Goal: Check status: Check status

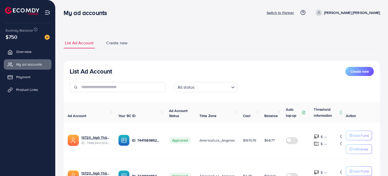
scroll to position [144, 0]
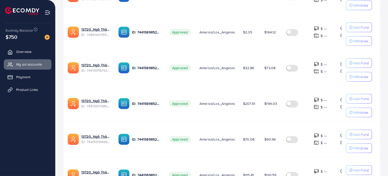
click at [91, 14] on td "13720_Ngô Thành_07_1743049414097 ID: 7486340159299452929" at bounding box center [89, 32] width 51 height 36
